Goal: Task Accomplishment & Management: Use online tool/utility

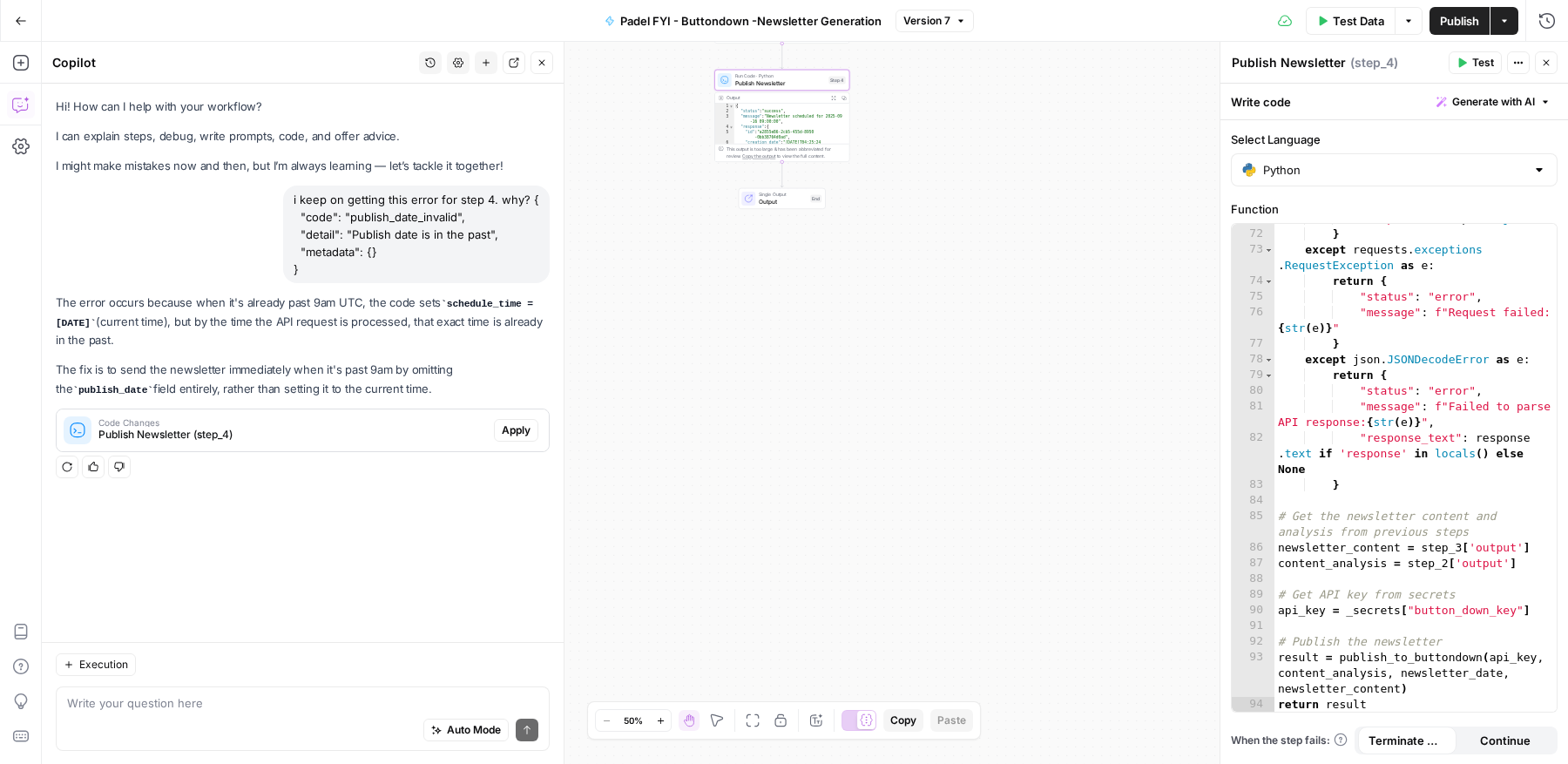
scroll to position [1596, 0]
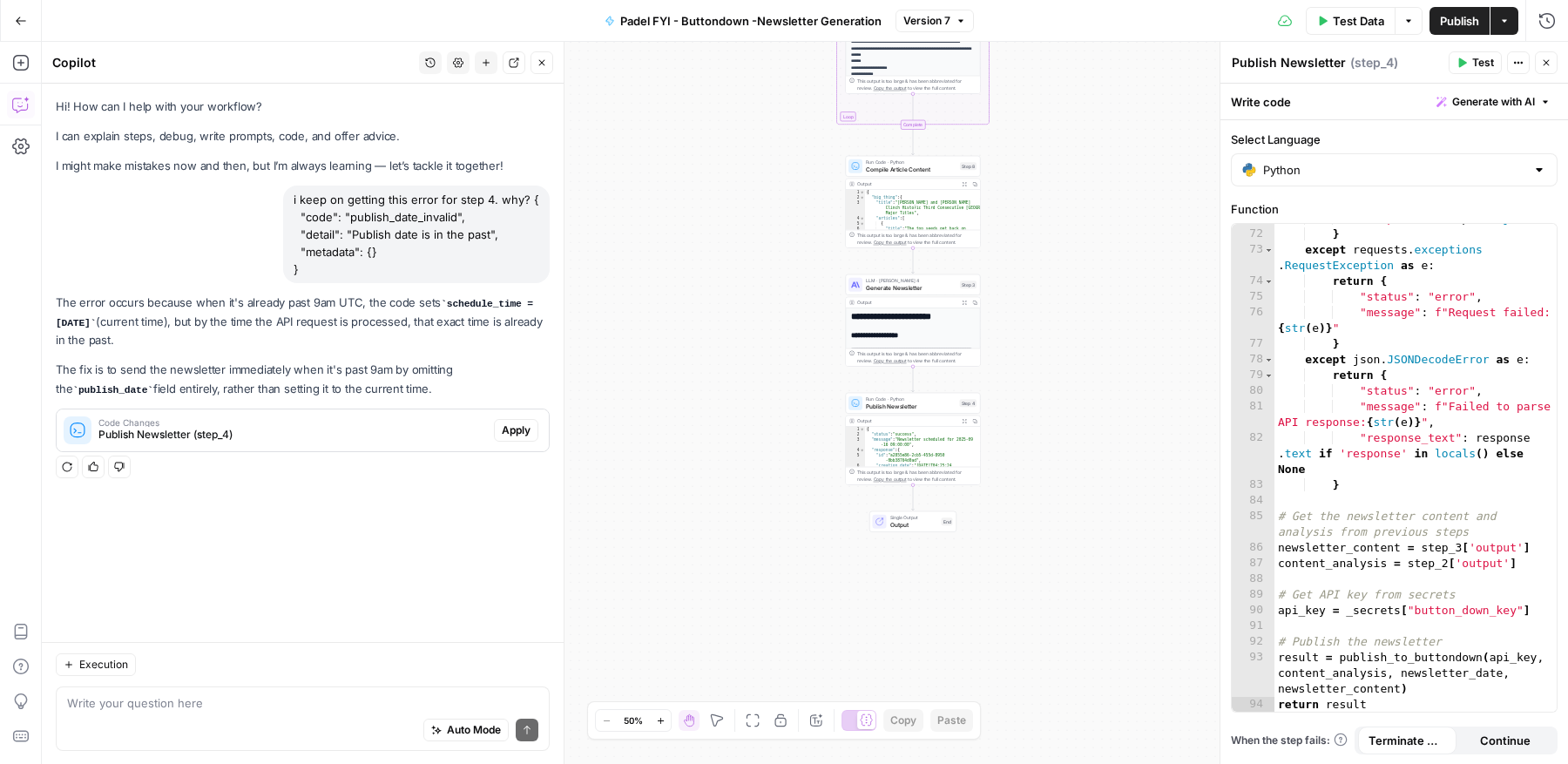
click at [271, 699] on textarea at bounding box center [302, 704] width 471 height 18
type textarea "h"
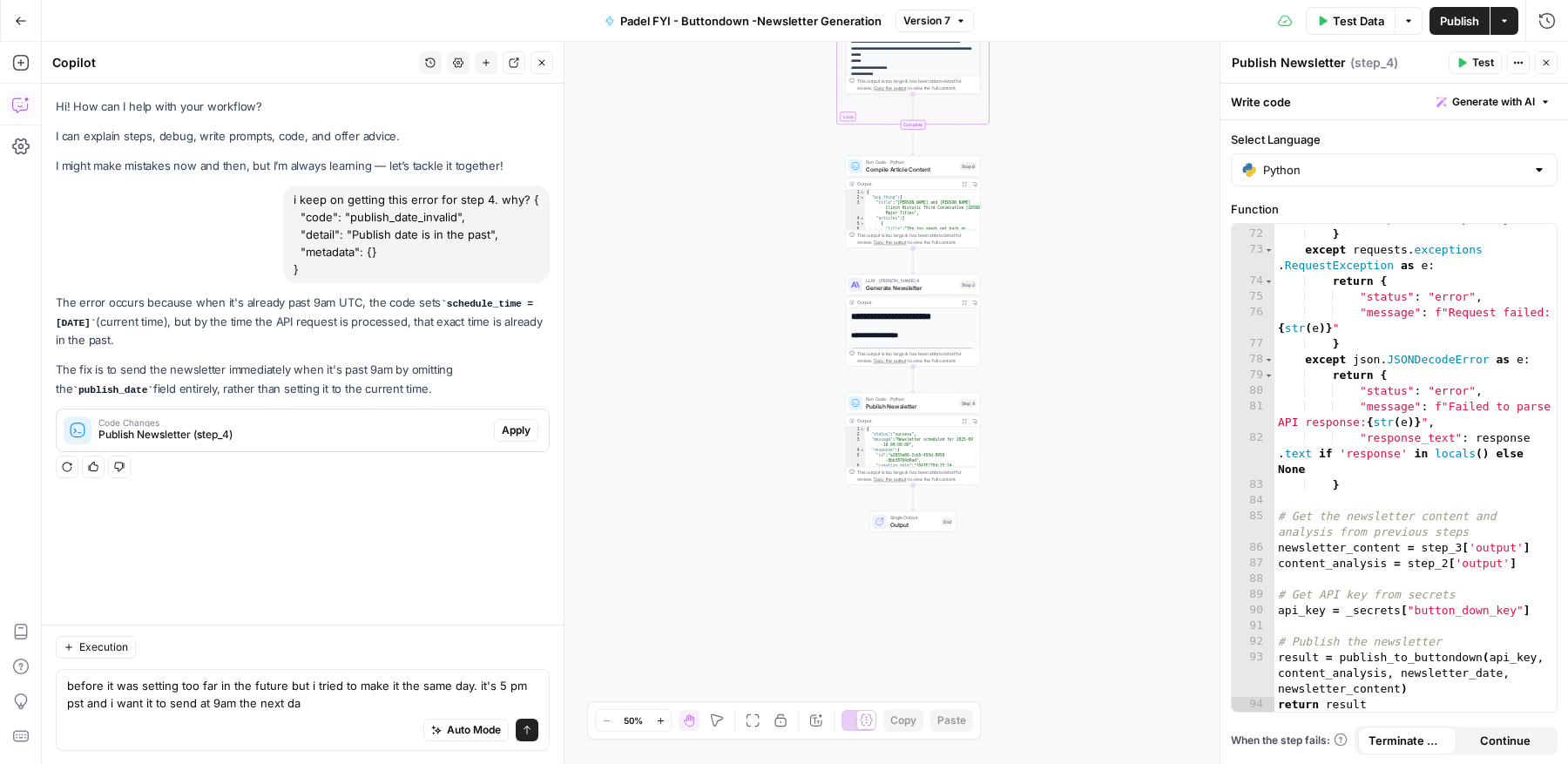
type textarea "before it was setting too far in the future but i tried to make it the same day…"
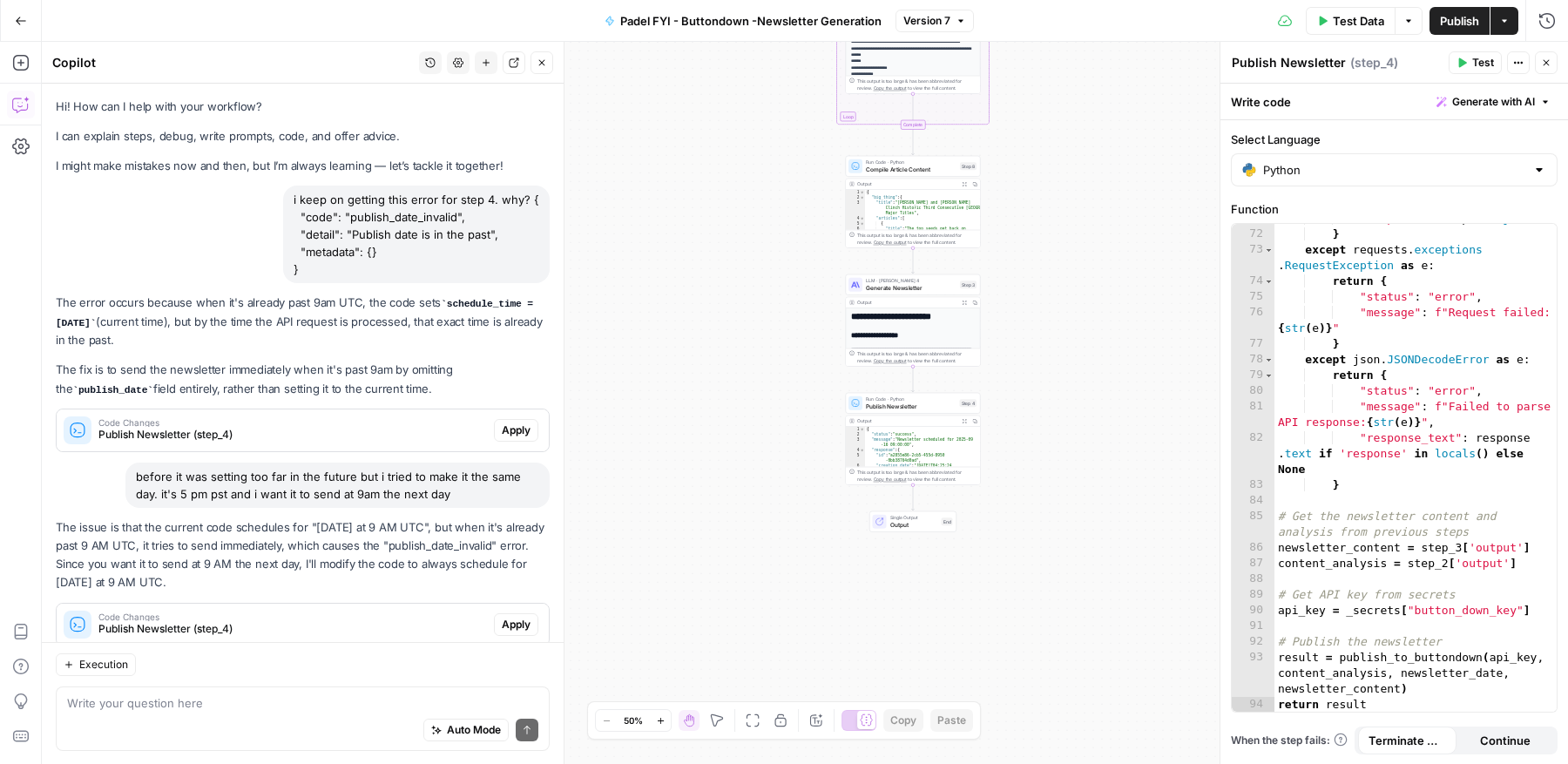
scroll to position [42, 0]
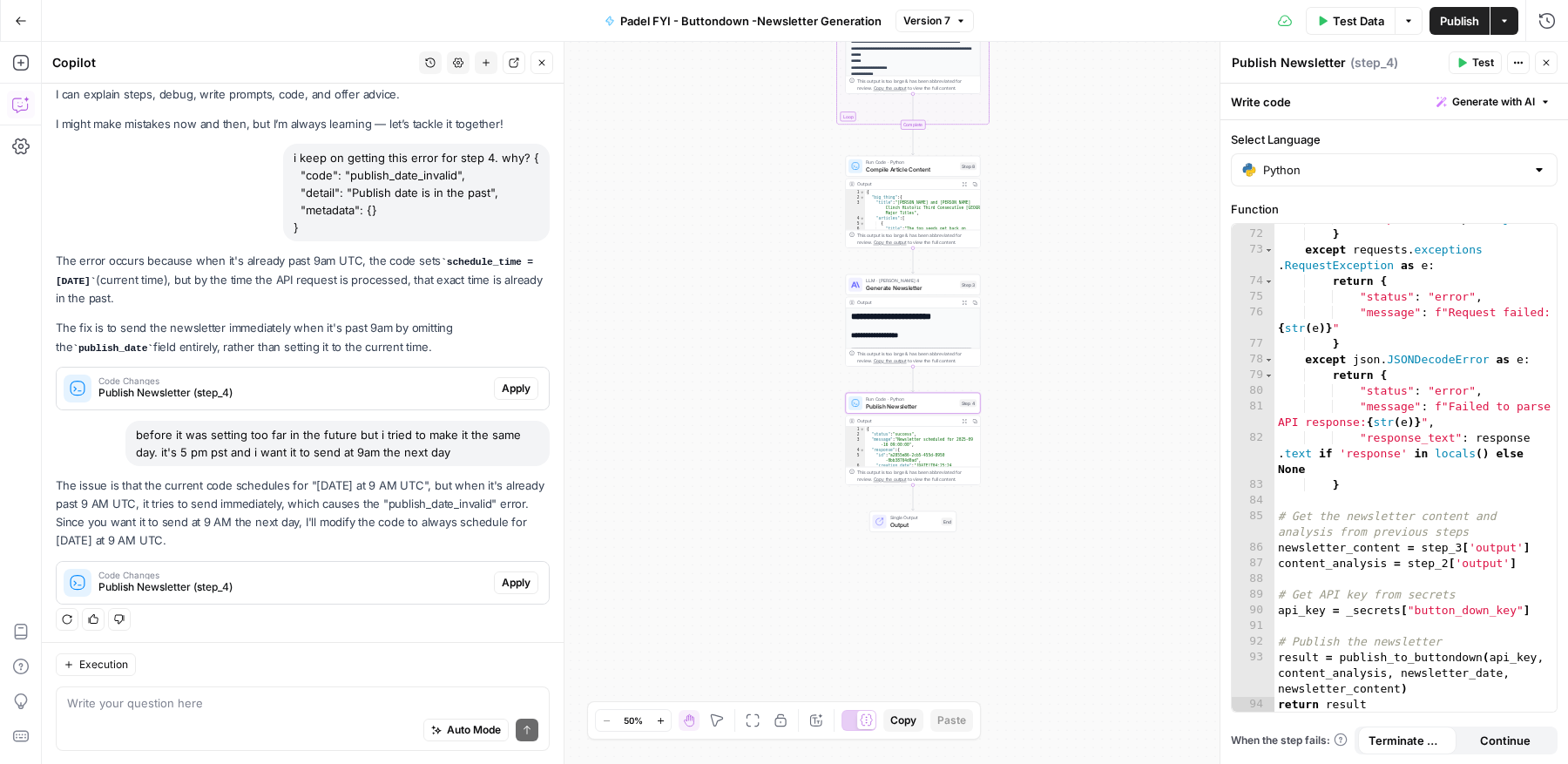
click at [385, 580] on span "Publish Newsletter (step_4)" at bounding box center [293, 587] width 388 height 16
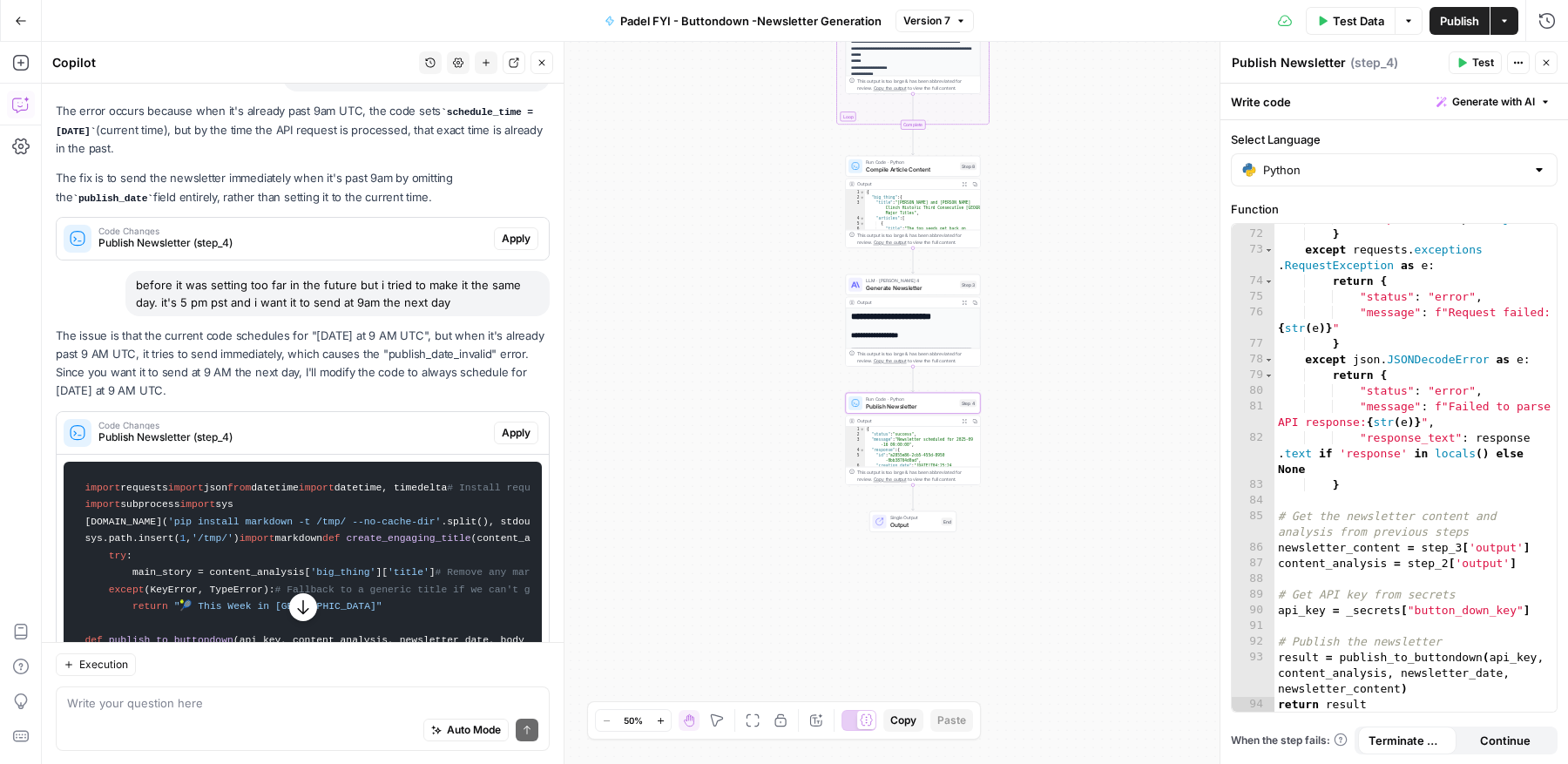
scroll to position [196, 0]
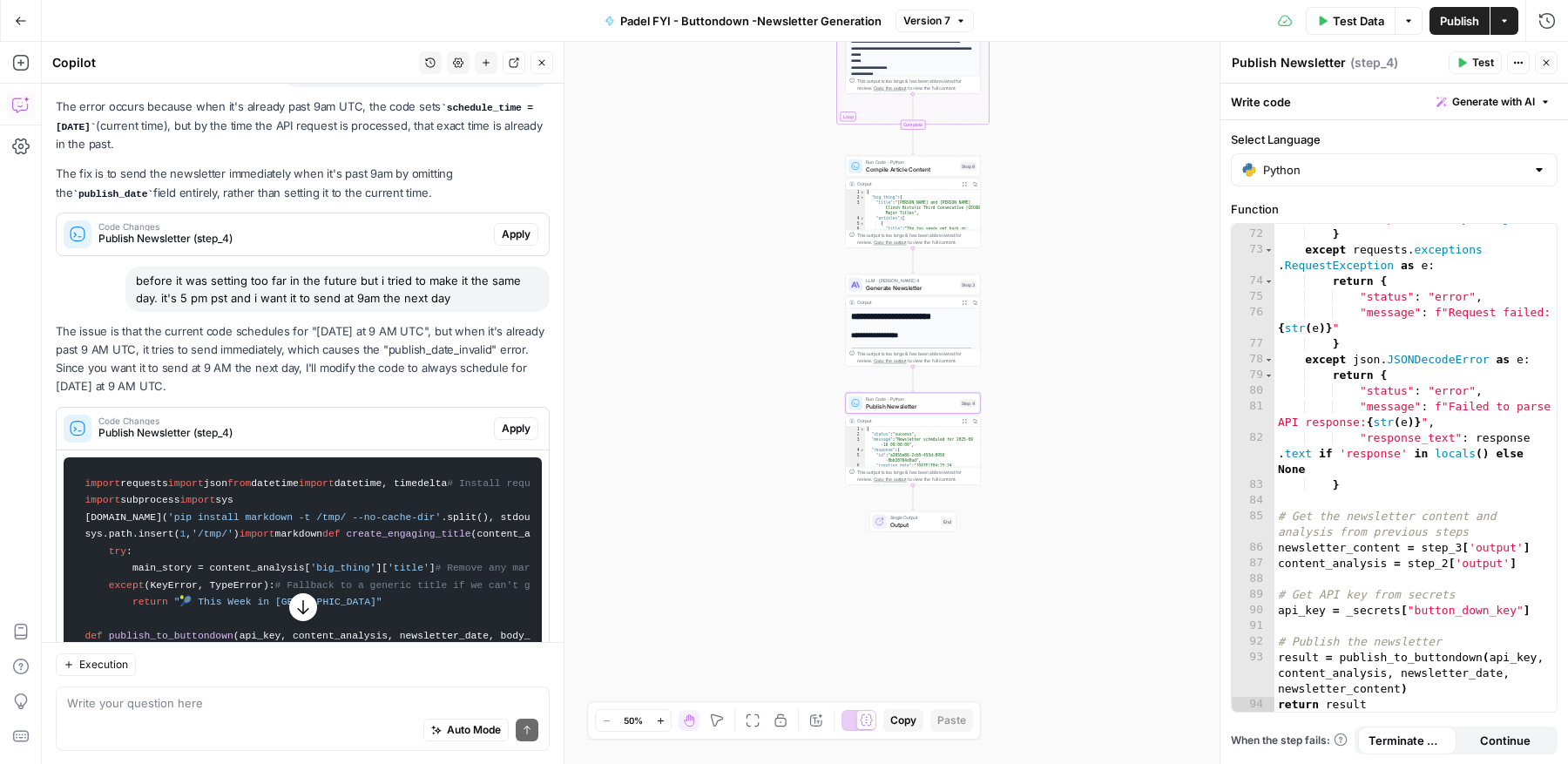
click at [510, 423] on span "Apply" at bounding box center [515, 428] width 28 height 16
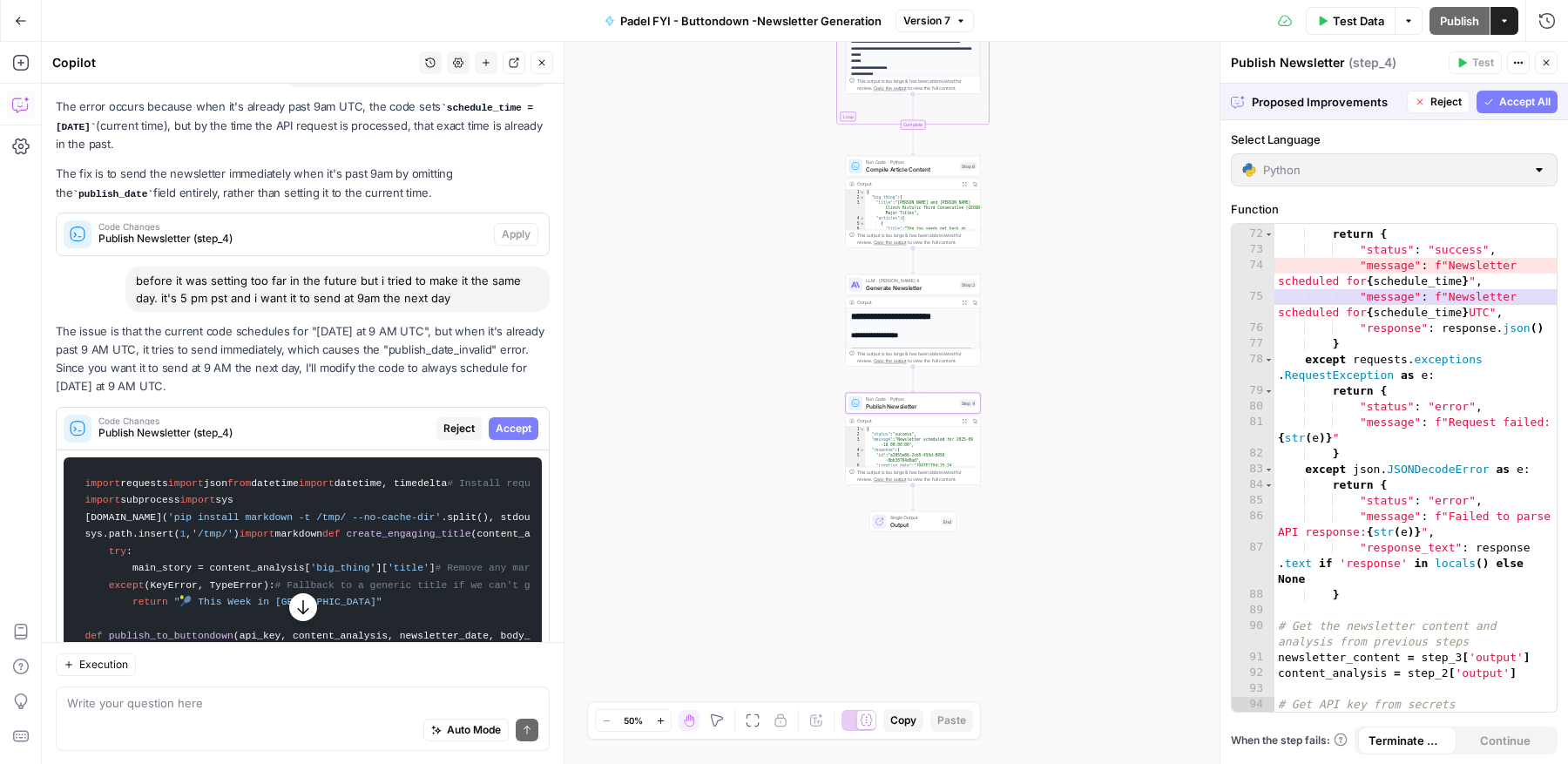
click at [512, 424] on span "Accept" at bounding box center [513, 428] width 36 height 16
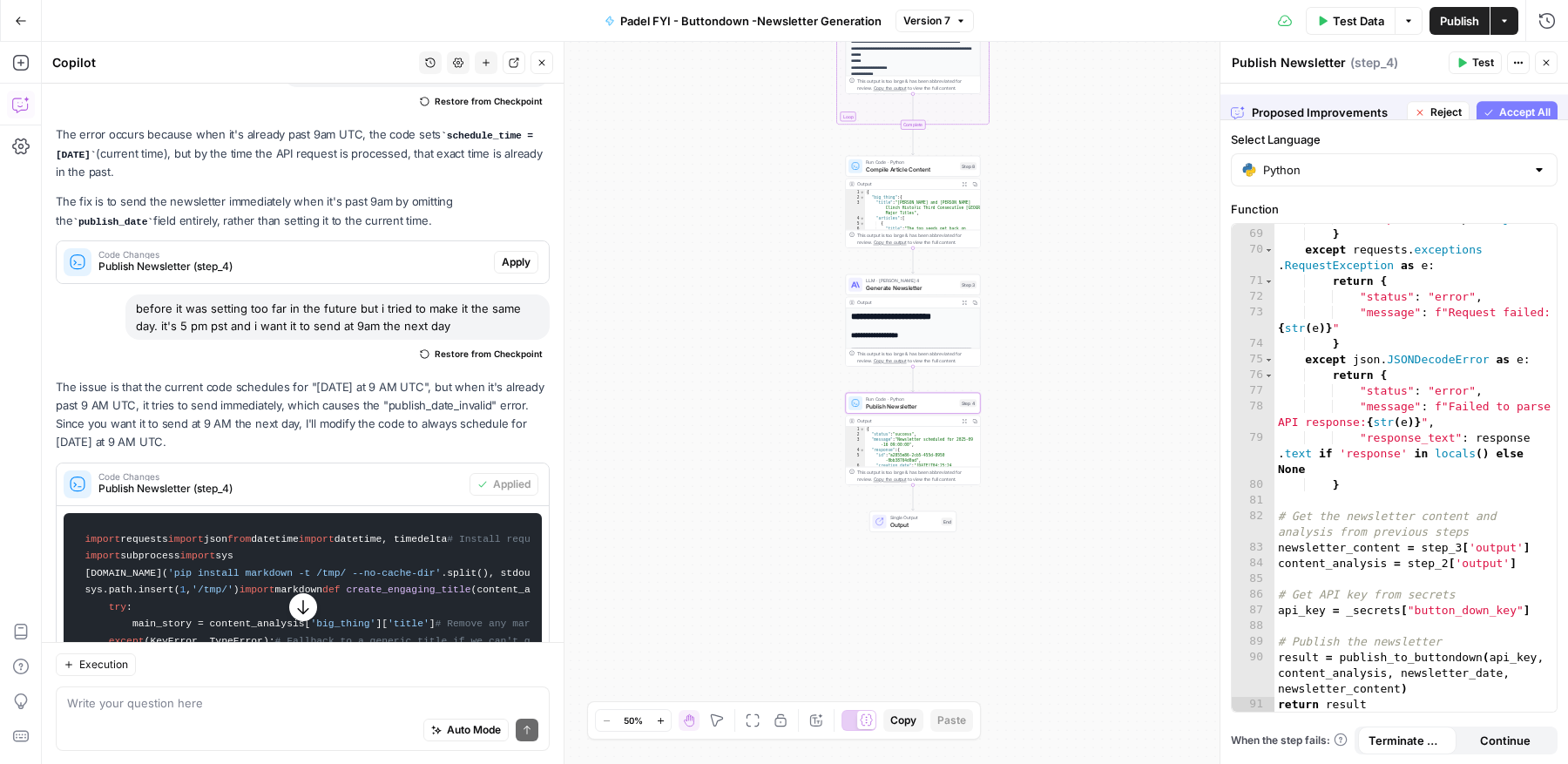
scroll to position [1549, 0]
click at [1451, 20] on span "Publish" at bounding box center [1459, 21] width 39 height 18
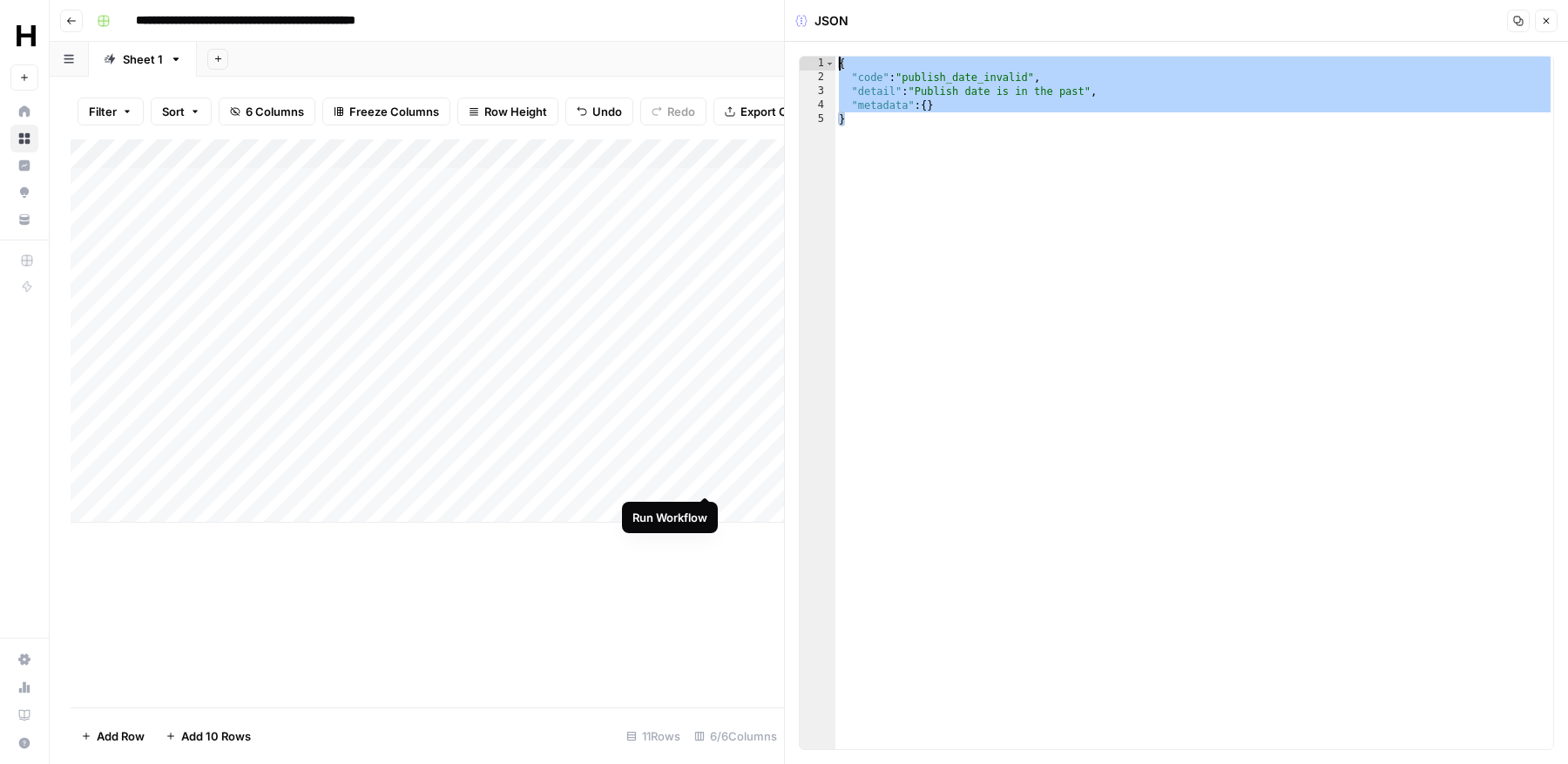
click at [705, 479] on div "Add Column" at bounding box center [426, 331] width 713 height 383
